Goal: Task Accomplishment & Management: Use online tool/utility

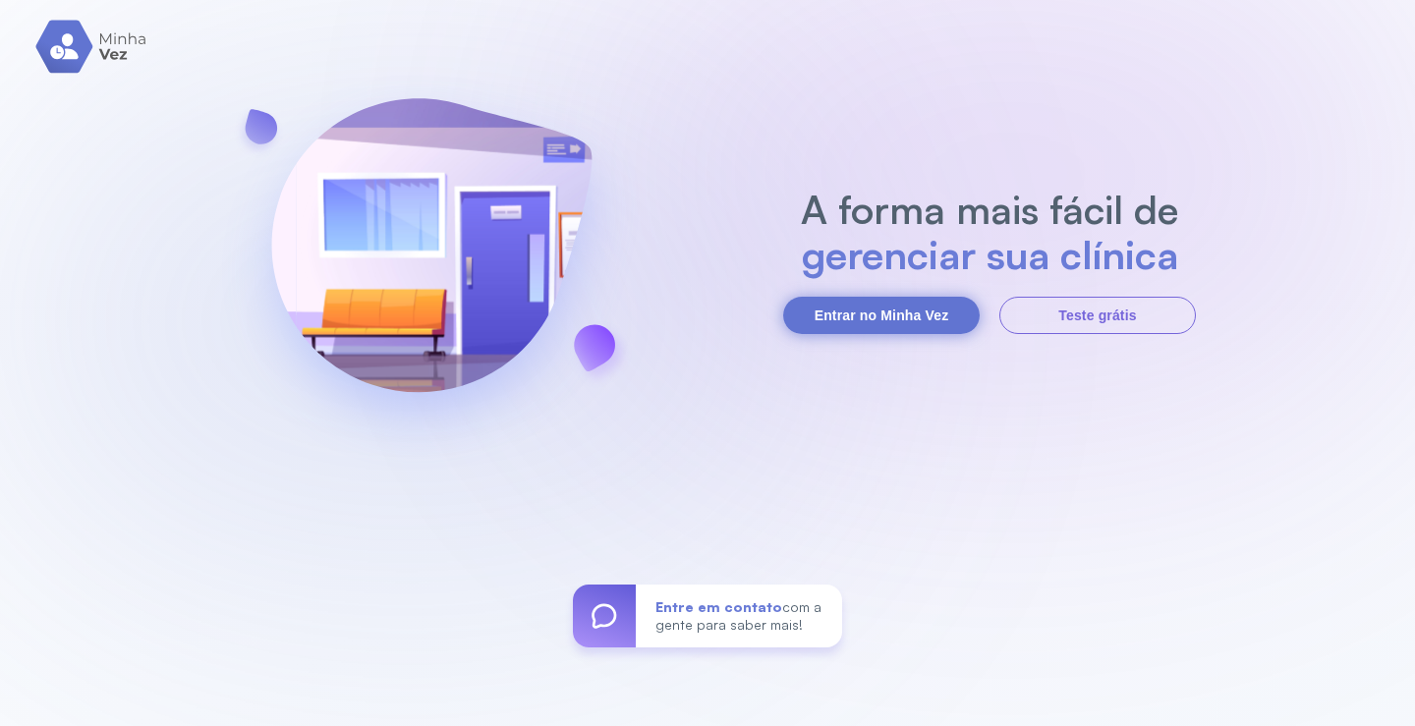
click at [890, 308] on button "Entrar no Minha Vez" at bounding box center [881, 315] width 197 height 37
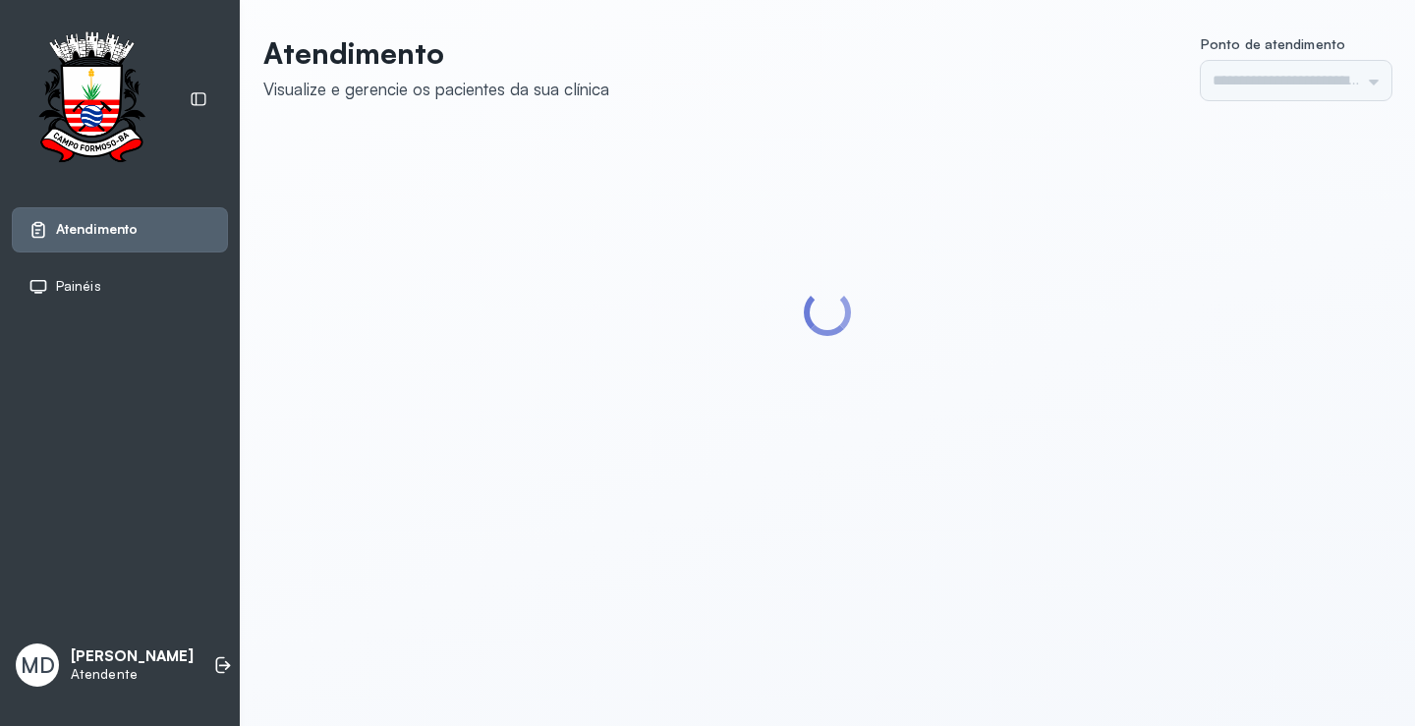
type input "*********"
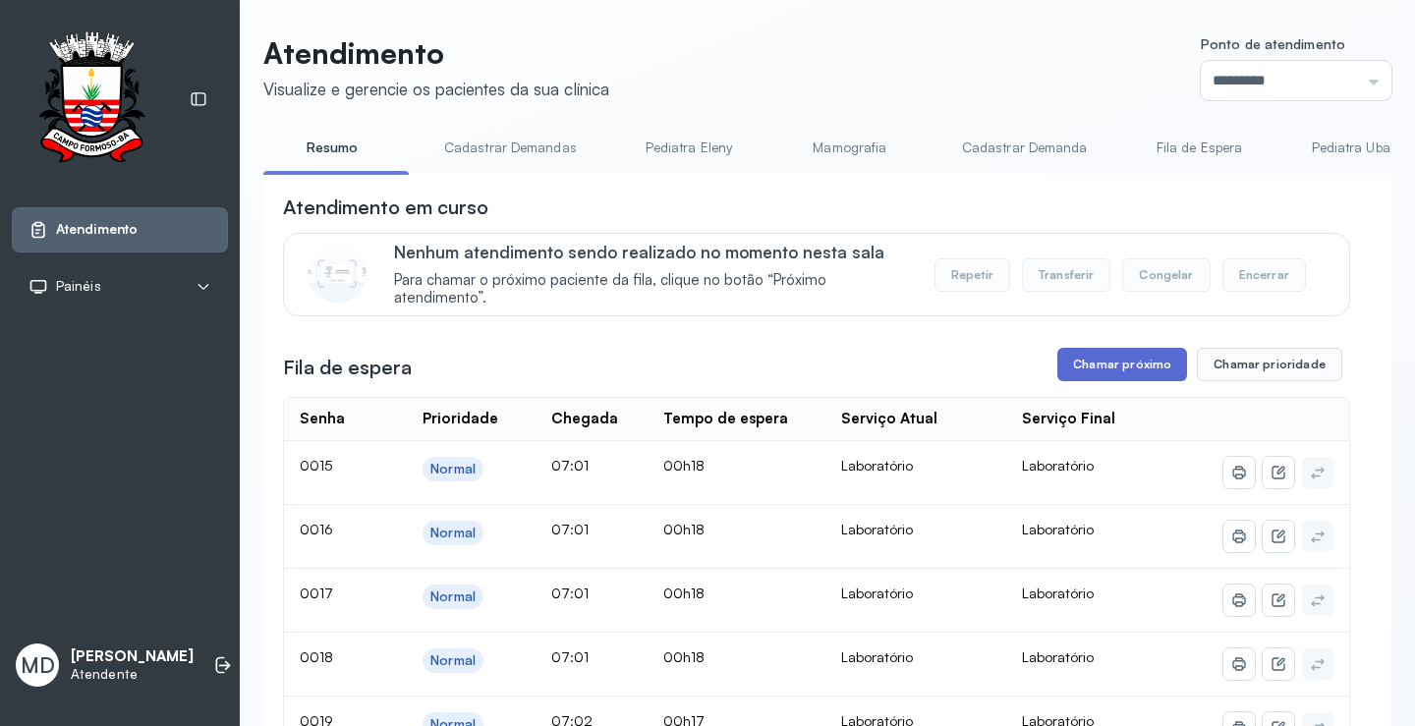
click at [1140, 365] on button "Chamar próximo" at bounding box center [1123, 364] width 130 height 33
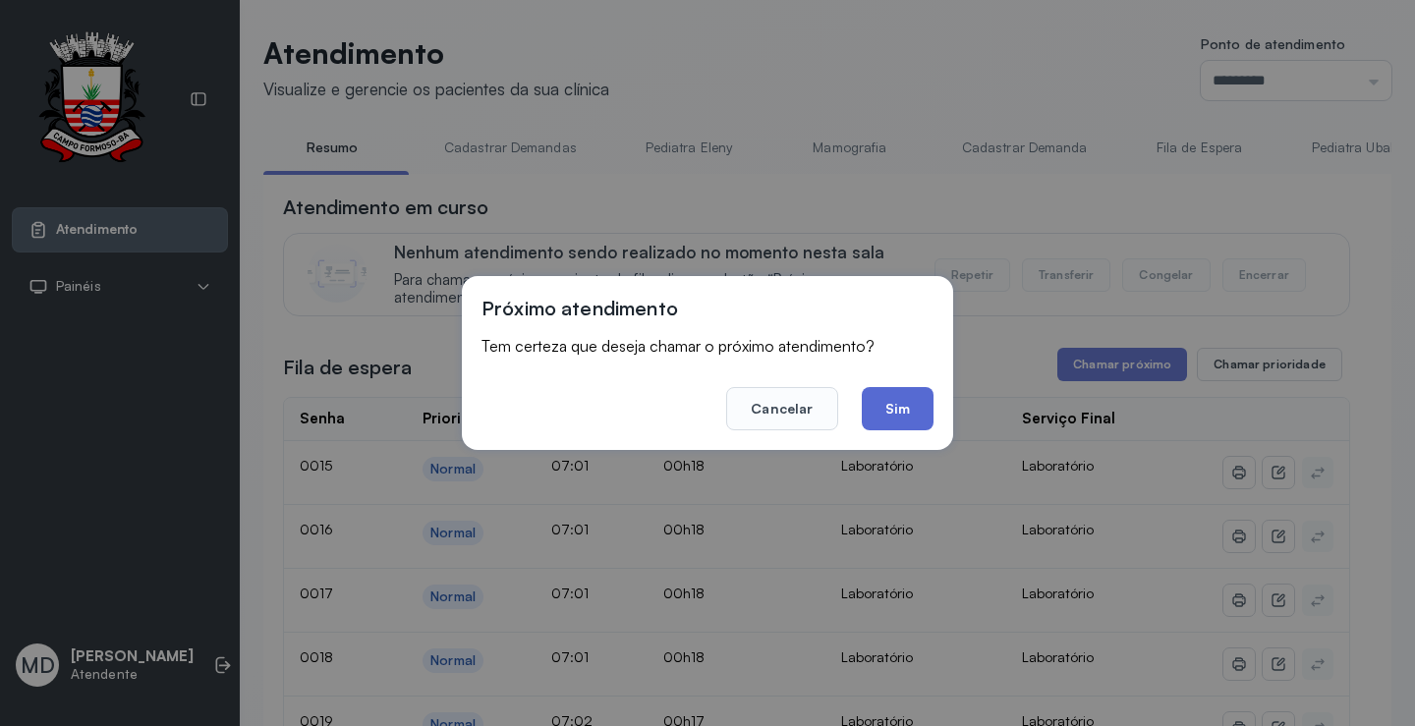
click at [886, 417] on button "Sim" at bounding box center [898, 408] width 72 height 43
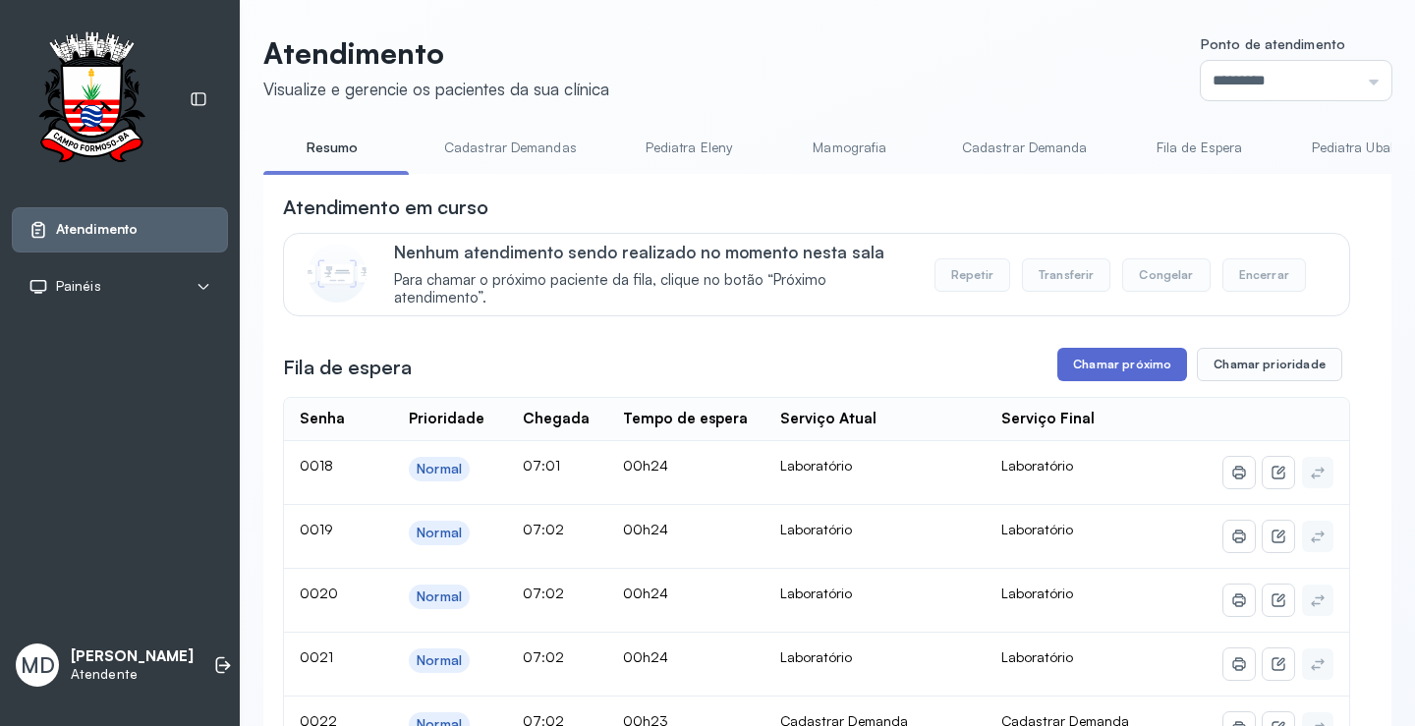
click at [1128, 363] on button "Chamar próximo" at bounding box center [1123, 364] width 130 height 33
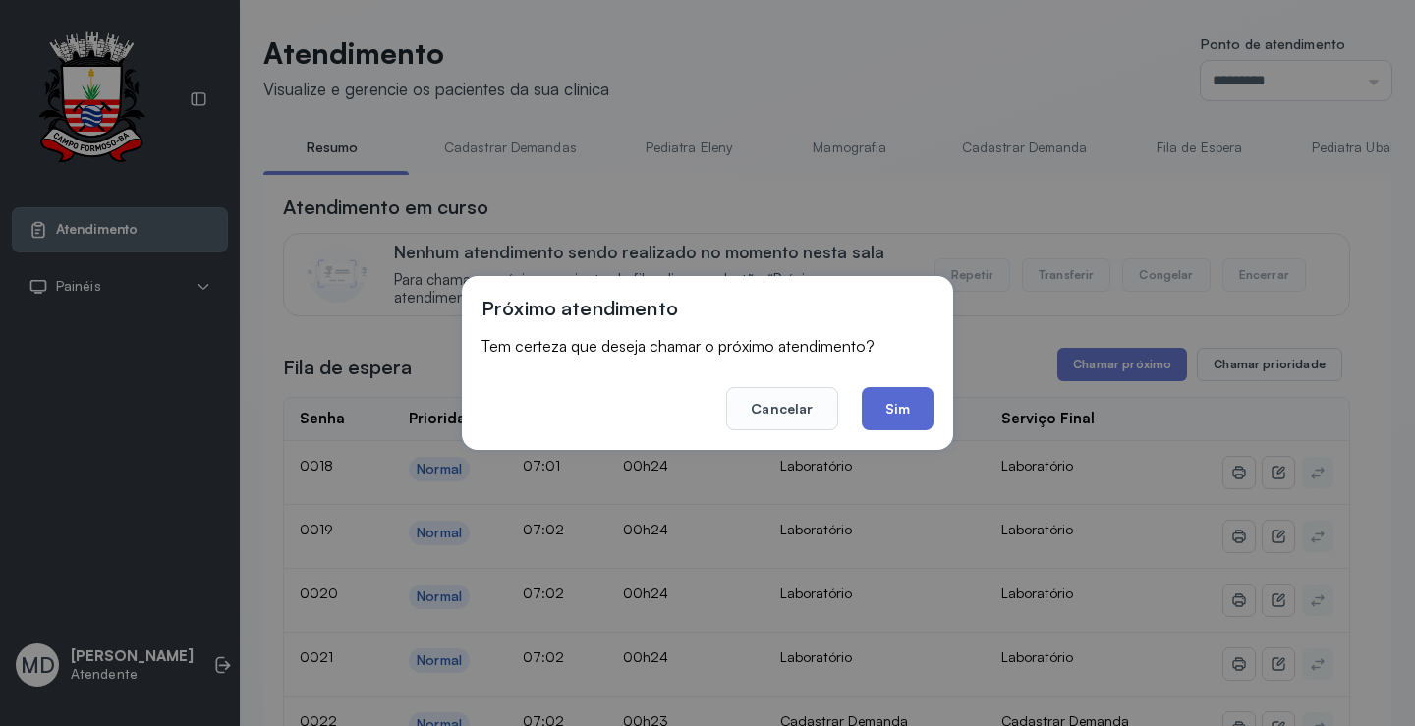
click at [873, 405] on button "Sim" at bounding box center [898, 408] width 72 height 43
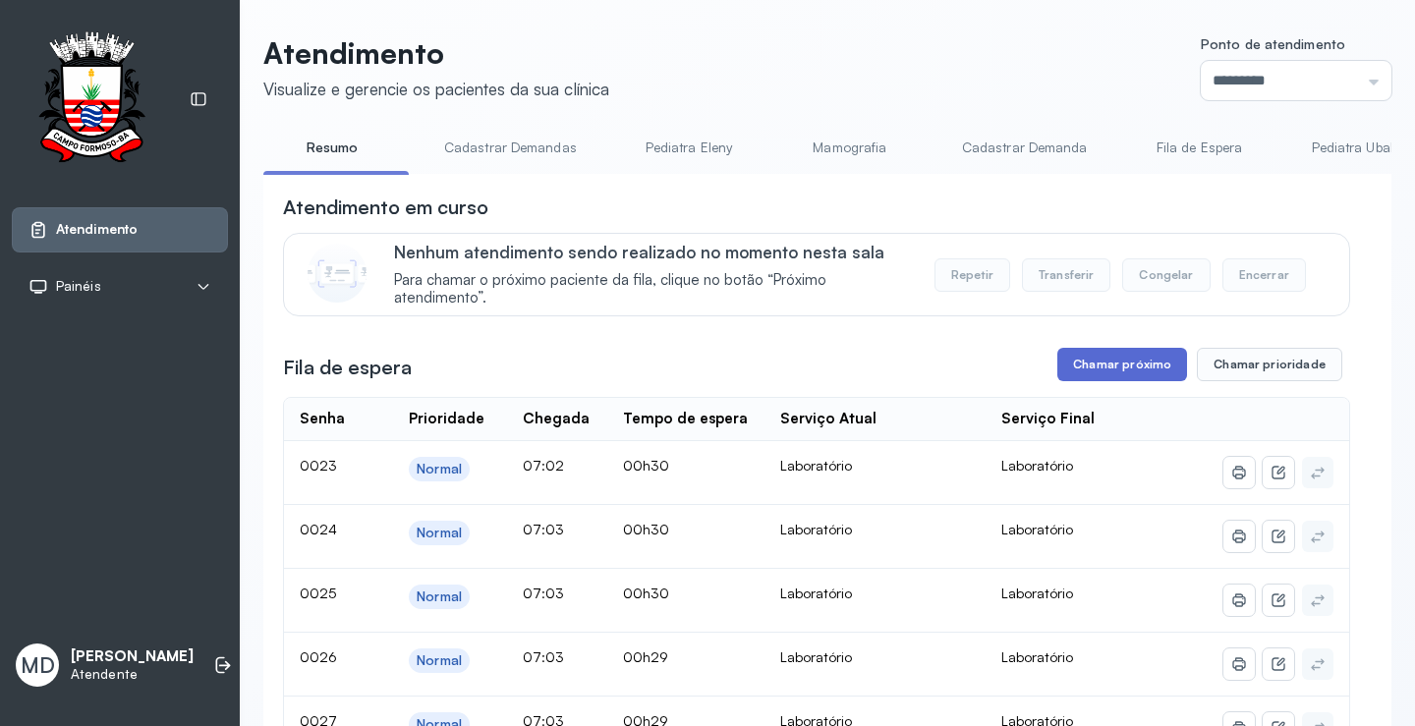
click at [1125, 370] on button "Chamar próximo" at bounding box center [1123, 364] width 130 height 33
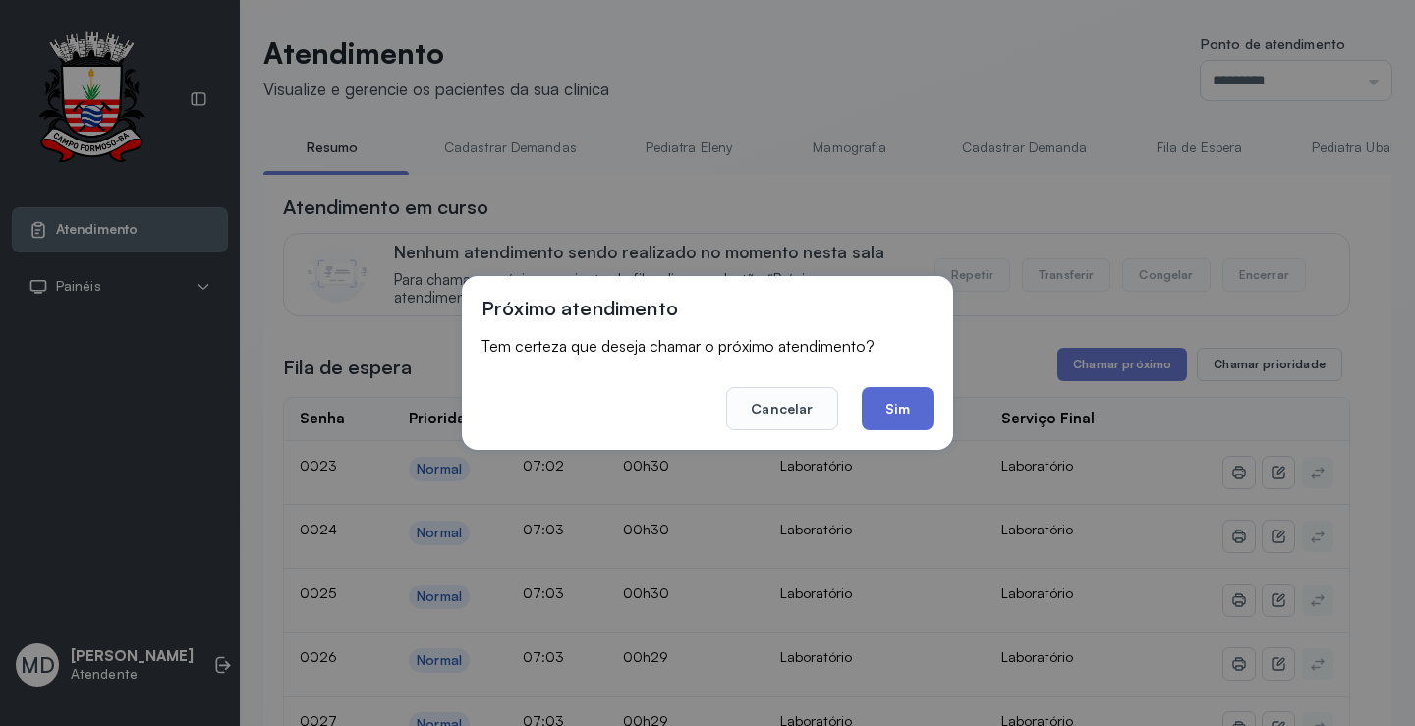
click at [922, 409] on button "Sim" at bounding box center [898, 408] width 72 height 43
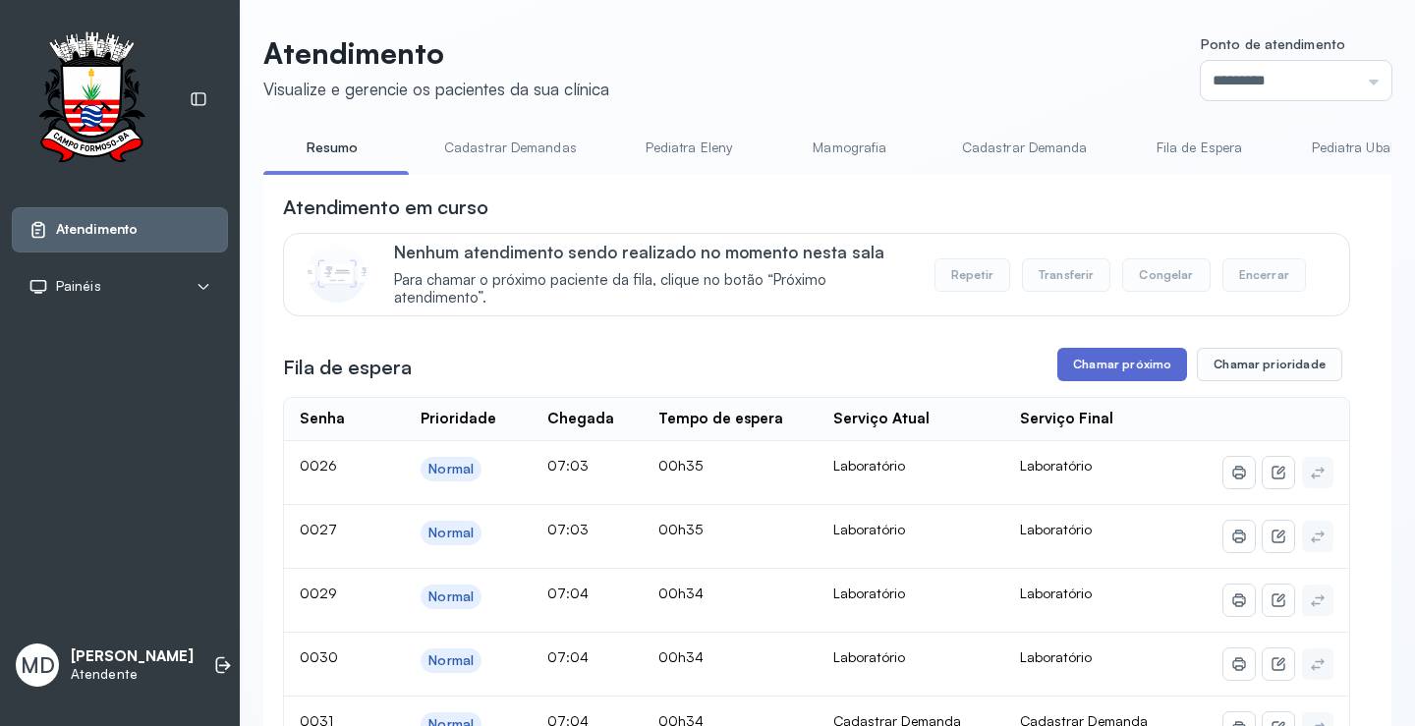
click at [1093, 362] on button "Chamar próximo" at bounding box center [1123, 364] width 130 height 33
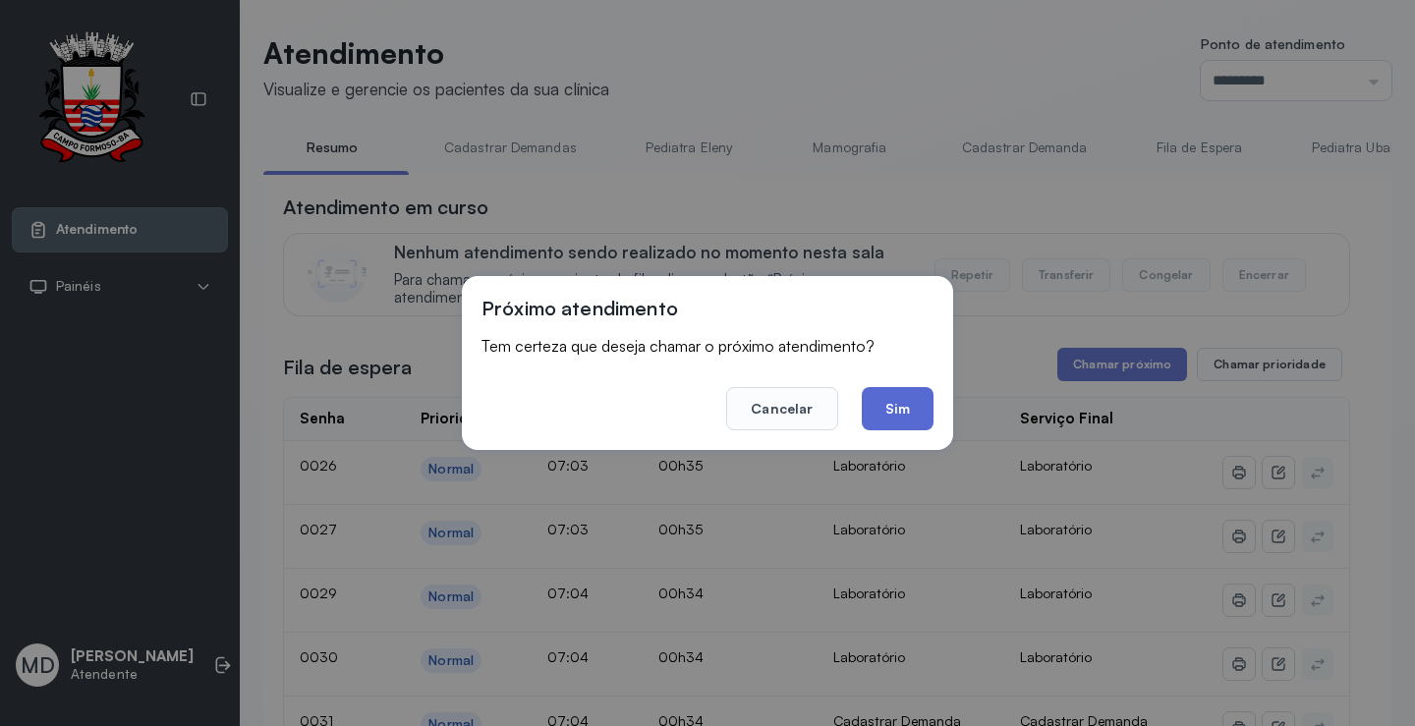
click at [904, 405] on button "Sim" at bounding box center [898, 408] width 72 height 43
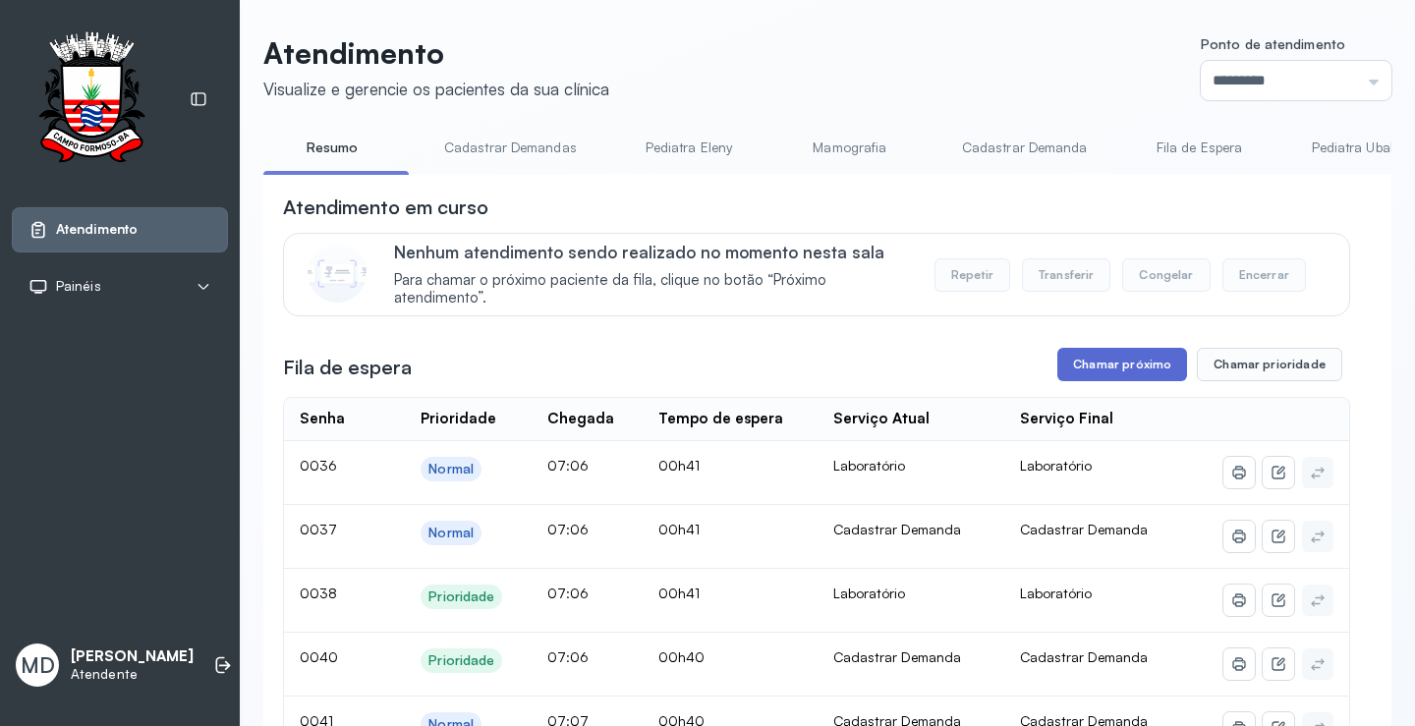
click at [1143, 370] on button "Chamar próximo" at bounding box center [1123, 364] width 130 height 33
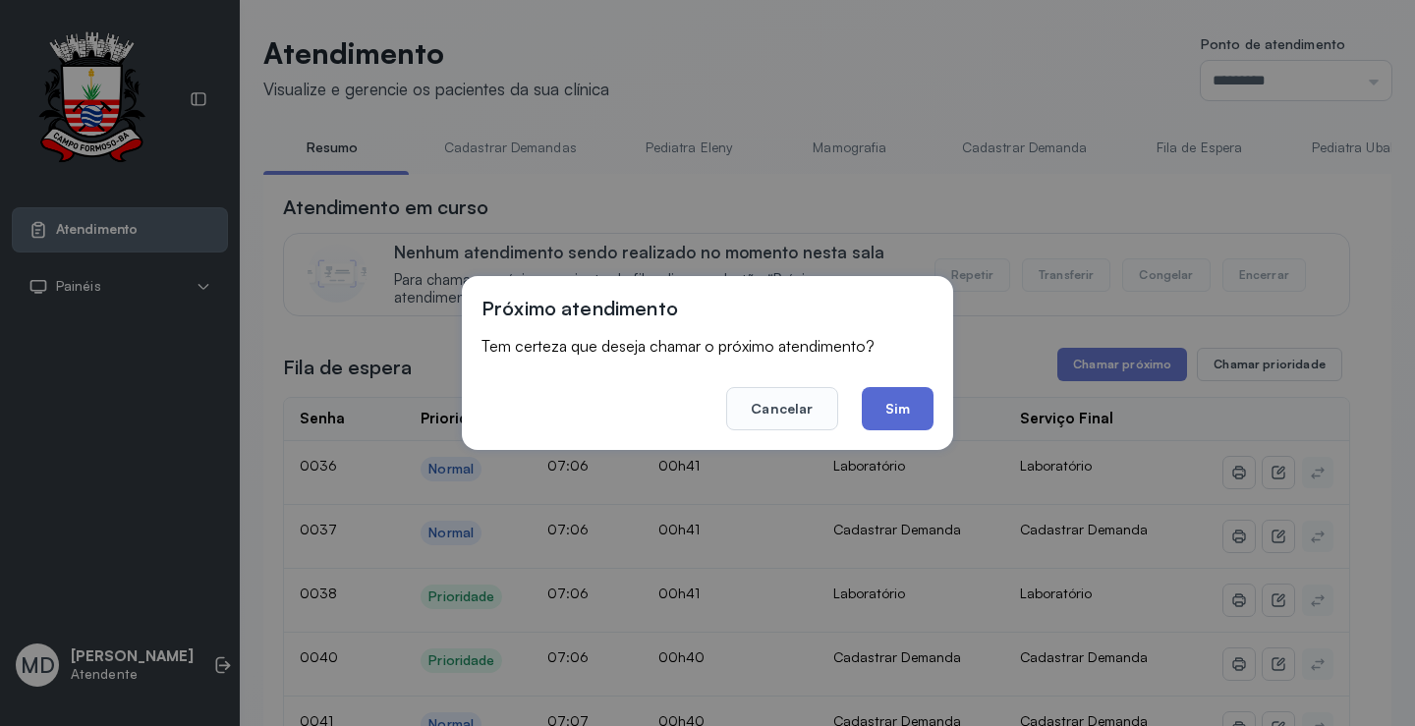
click at [915, 406] on button "Sim" at bounding box center [898, 408] width 72 height 43
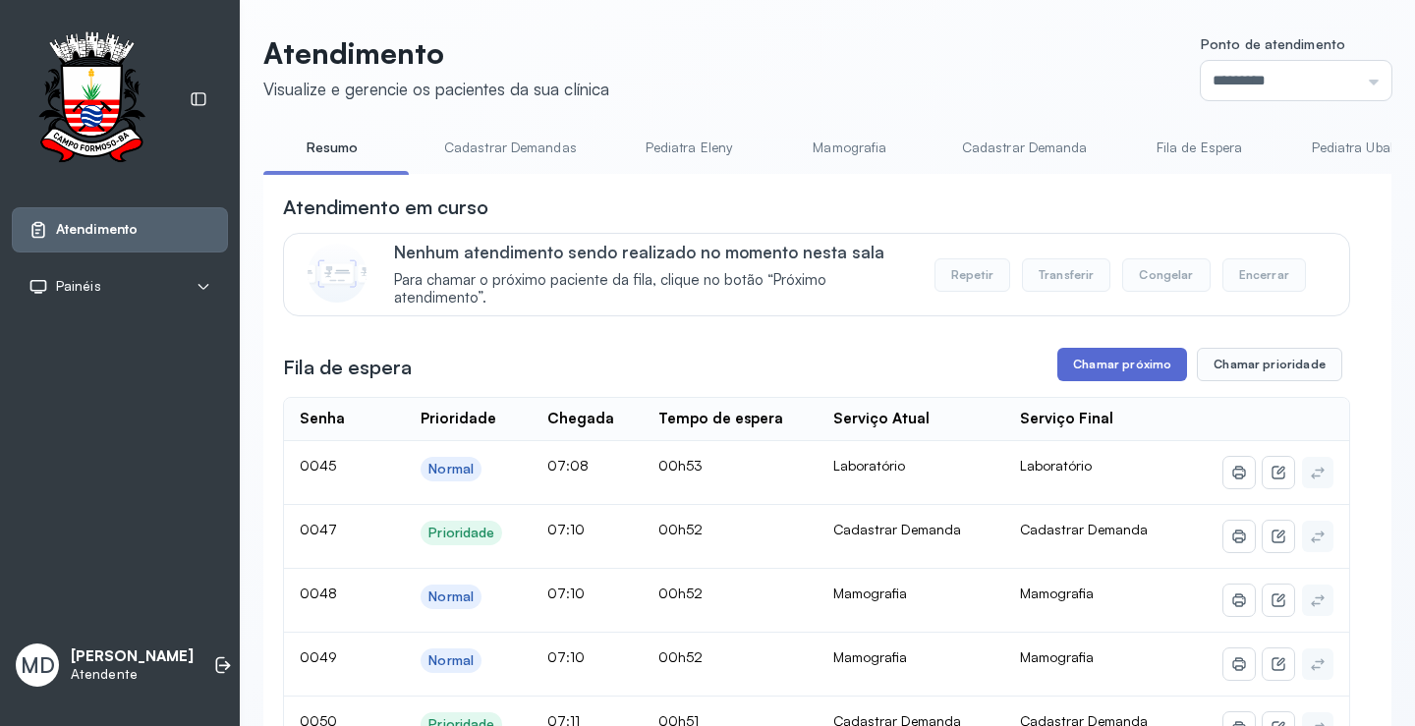
click at [1116, 372] on button "Chamar próximo" at bounding box center [1123, 364] width 130 height 33
click at [1119, 367] on button "Chamar próximo" at bounding box center [1123, 364] width 130 height 33
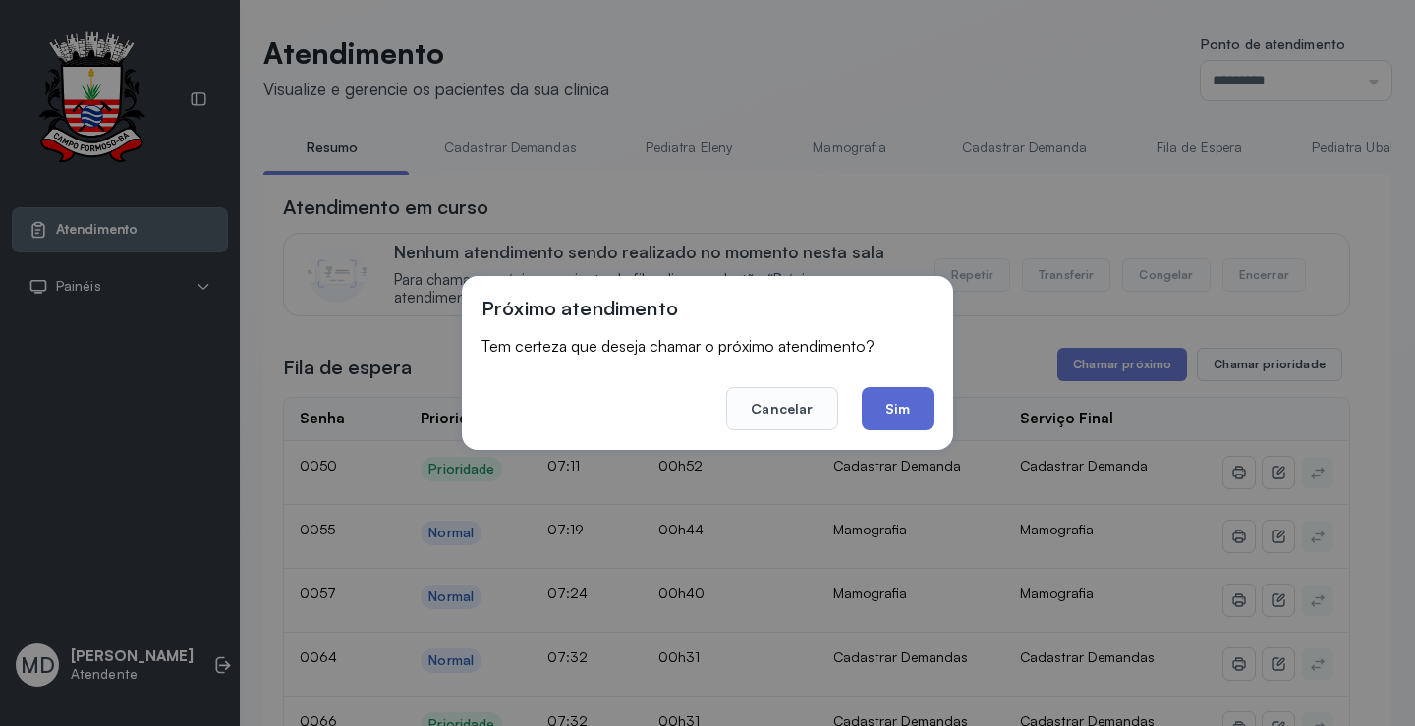
click at [892, 410] on button "Sim" at bounding box center [898, 408] width 72 height 43
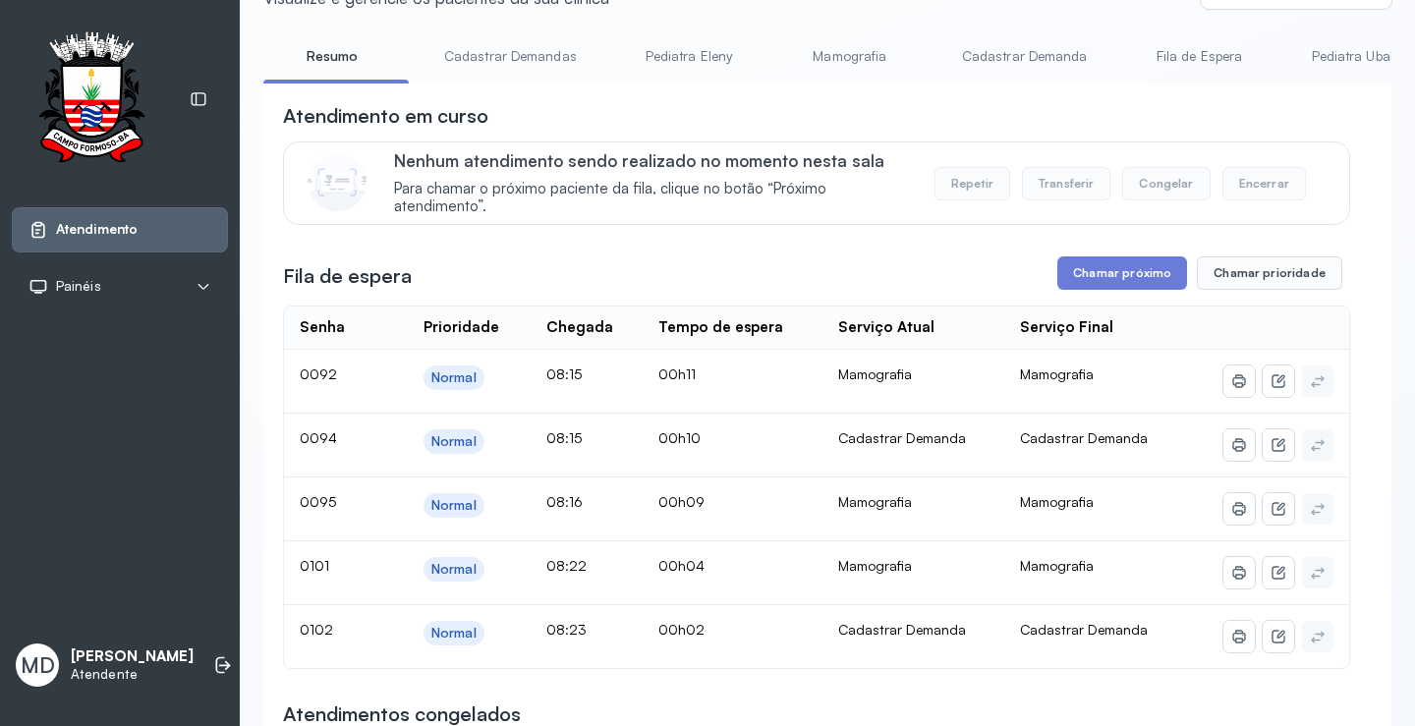
scroll to position [197, 0]
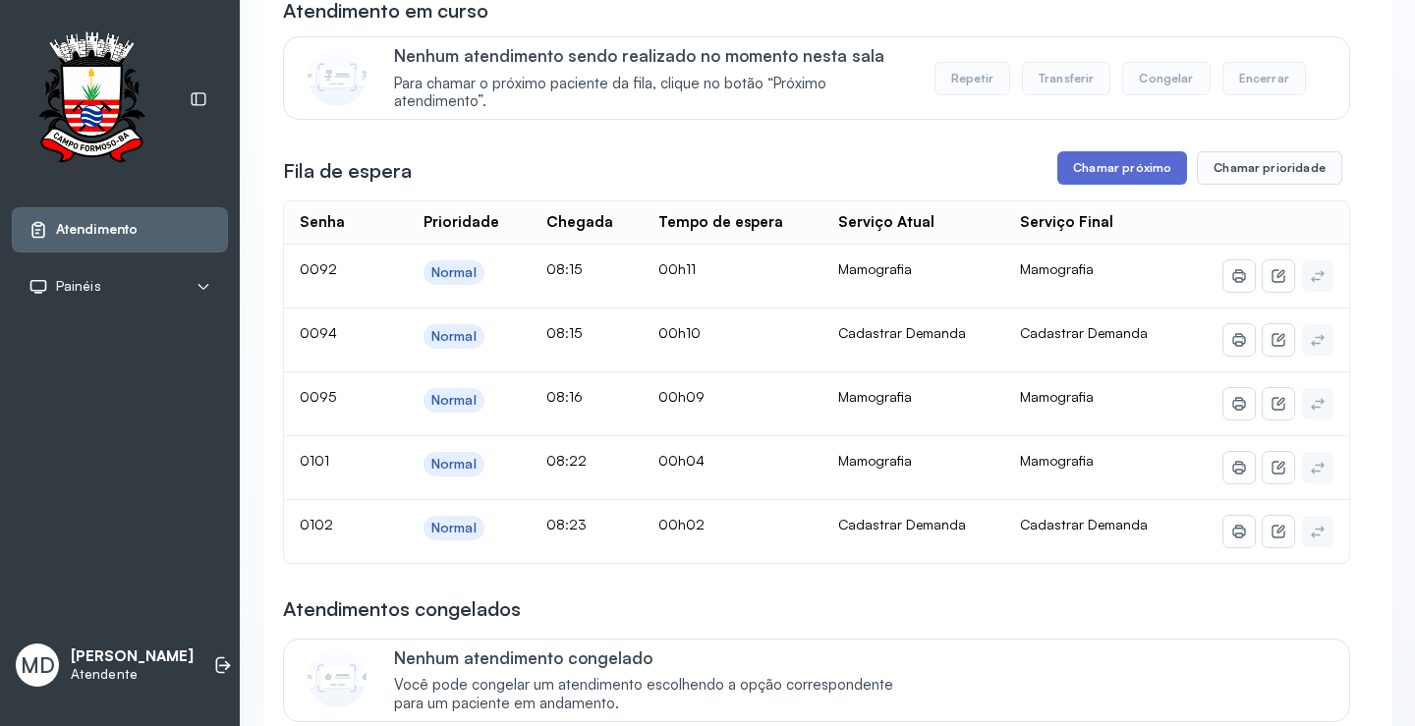
click at [1100, 163] on button "Chamar próximo" at bounding box center [1123, 167] width 130 height 33
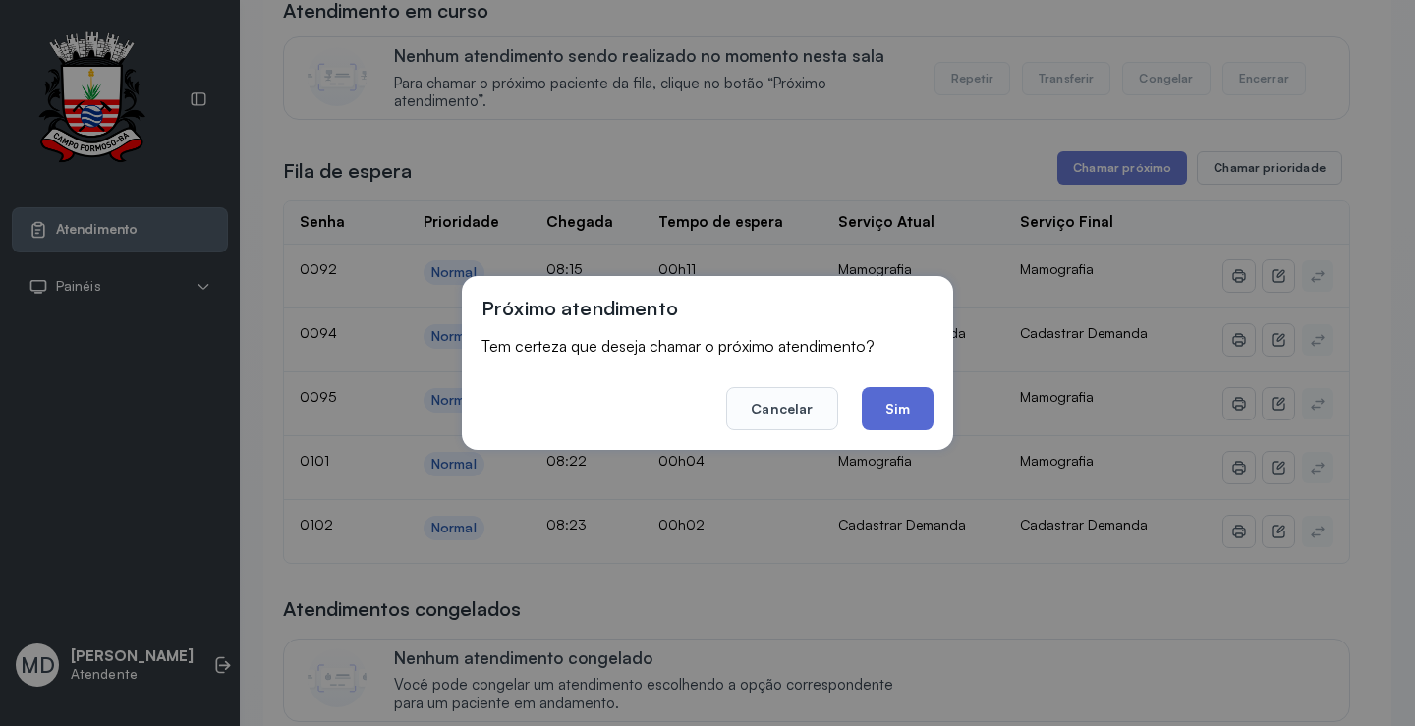
click at [877, 405] on button "Sim" at bounding box center [898, 408] width 72 height 43
